Goal: Task Accomplishment & Management: Use online tool/utility

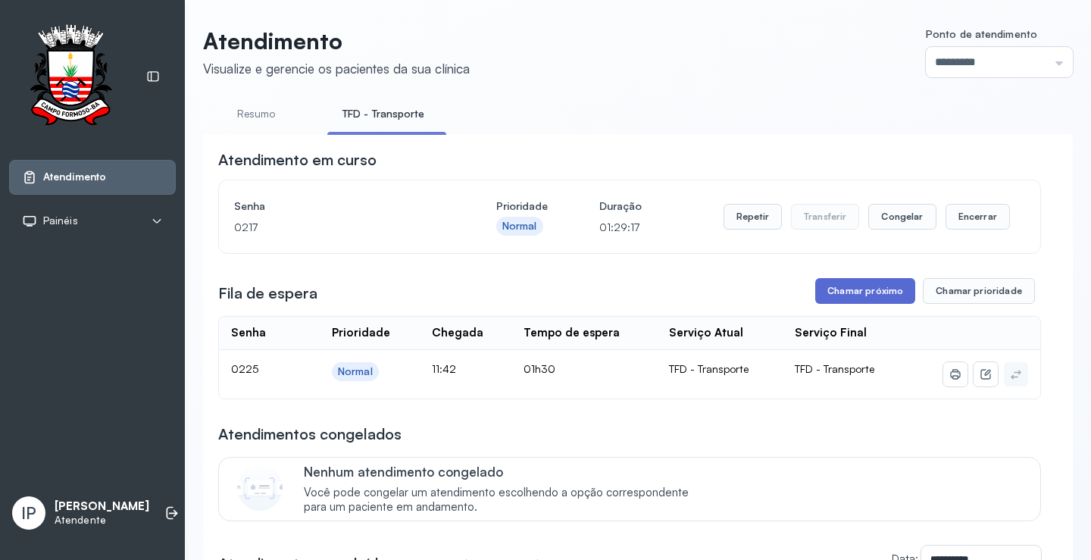
click at [847, 296] on button "Chamar próximo" at bounding box center [865, 291] width 100 height 26
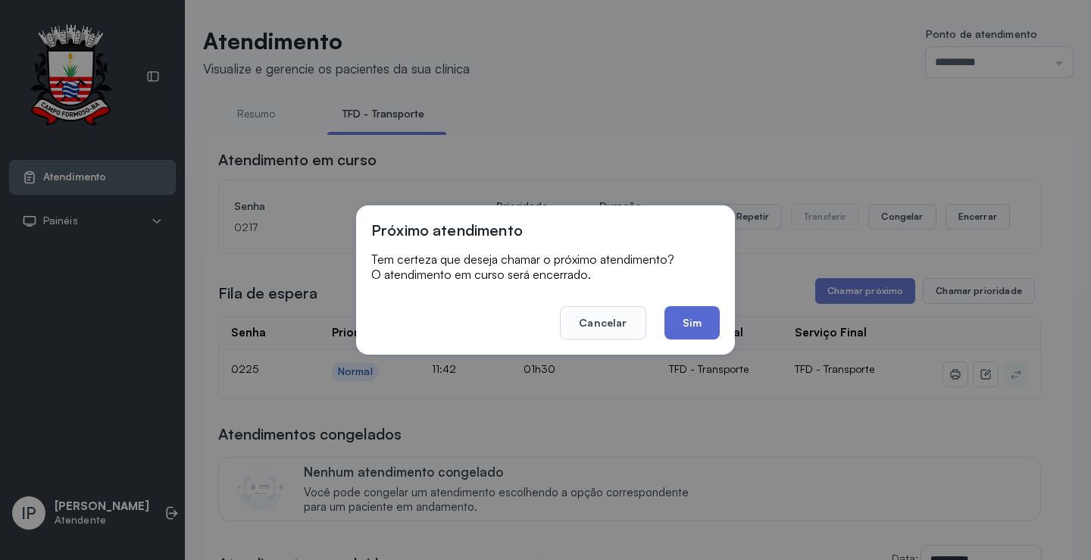
click at [705, 311] on button "Sim" at bounding box center [692, 322] width 55 height 33
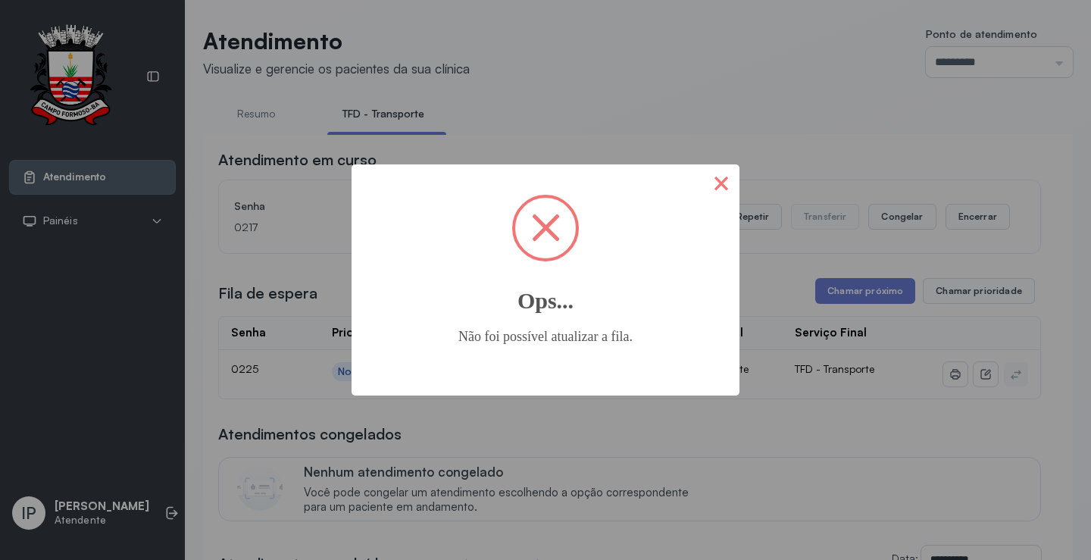
click at [708, 181] on button "×" at bounding box center [721, 182] width 36 height 36
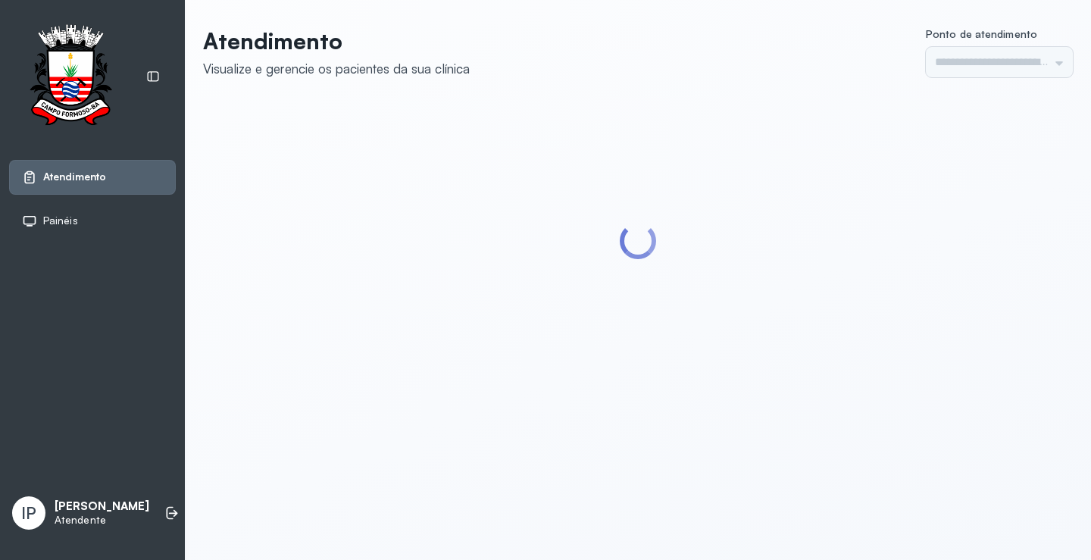
type input "*********"
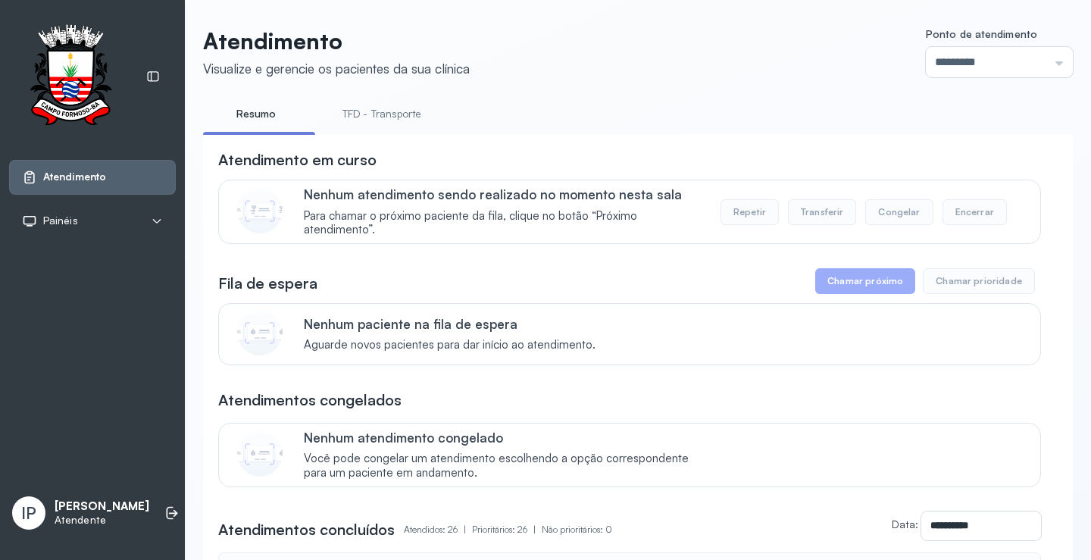
click at [371, 121] on link "TFD - Transporte" at bounding box center [381, 114] width 109 height 25
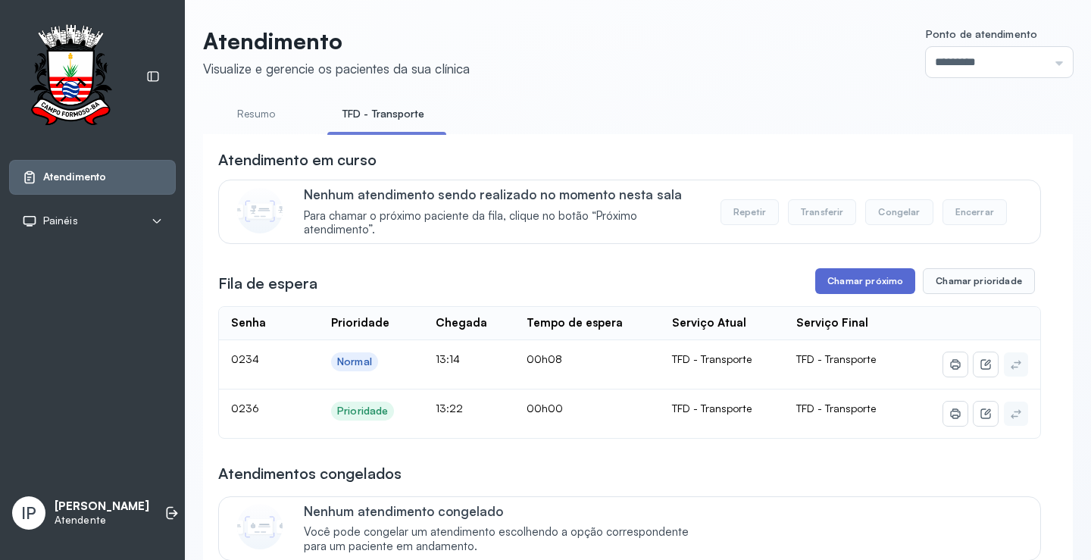
click at [836, 286] on button "Chamar próximo" at bounding box center [865, 281] width 100 height 26
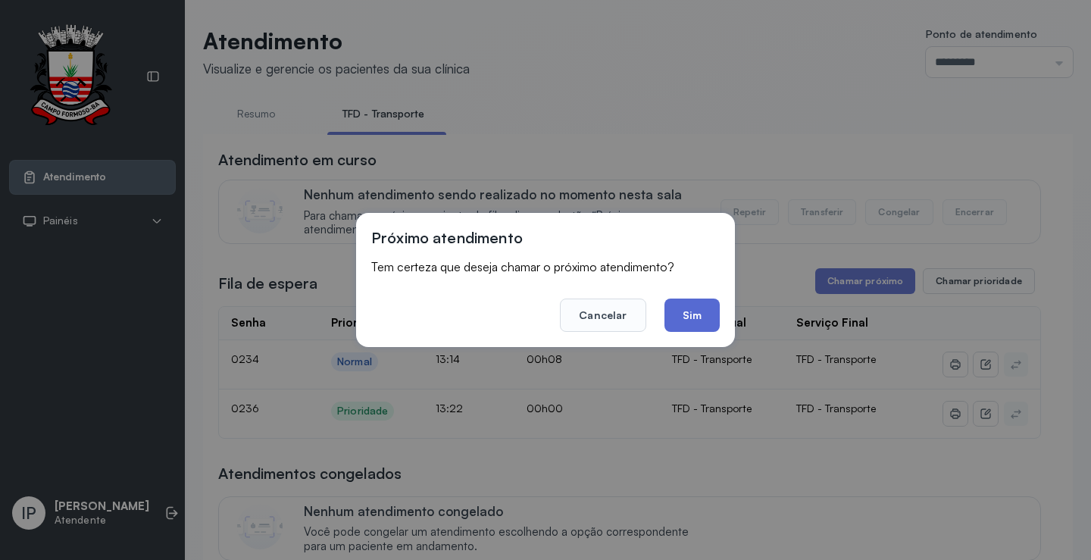
click at [719, 310] on button "Sim" at bounding box center [692, 315] width 55 height 33
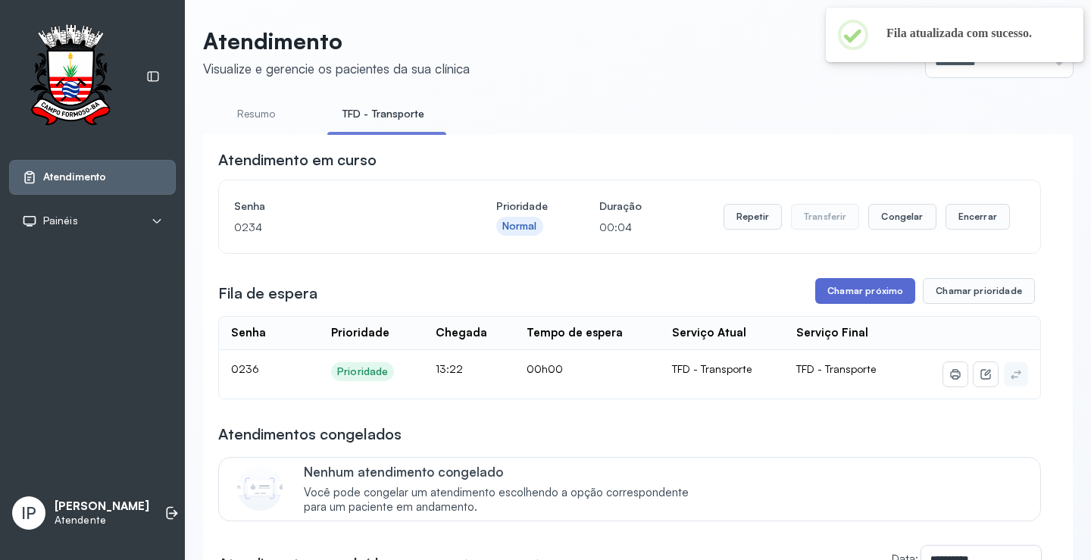
click at [856, 289] on button "Chamar próximo" at bounding box center [865, 291] width 100 height 26
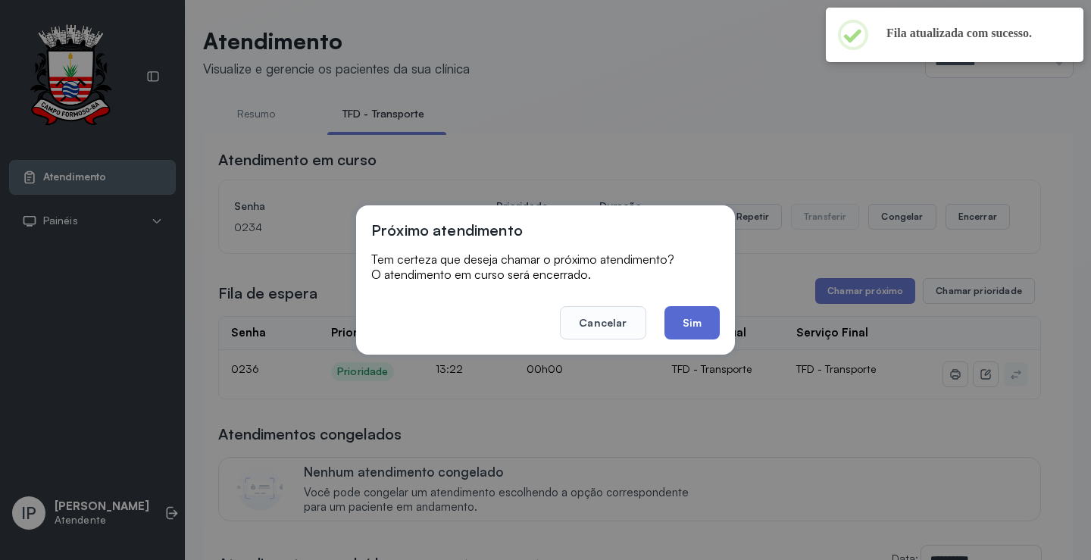
click at [694, 329] on button "Sim" at bounding box center [692, 322] width 55 height 33
